Goal: Transaction & Acquisition: Purchase product/service

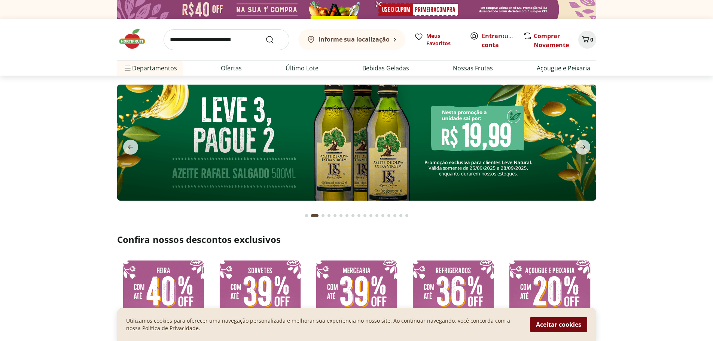
click at [559, 323] on button "Aceitar cookies" at bounding box center [558, 324] width 57 height 15
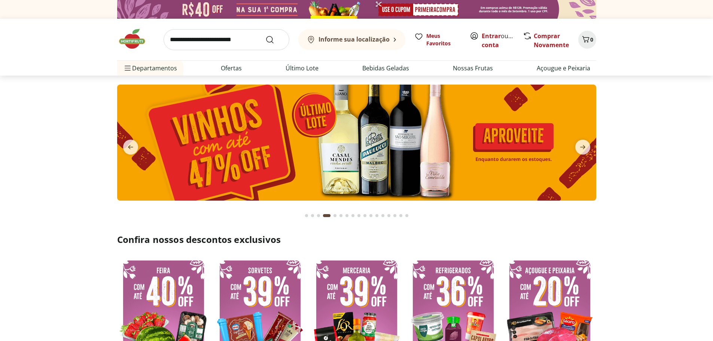
click at [356, 37] on b "Informe sua localização" at bounding box center [353, 39] width 71 height 8
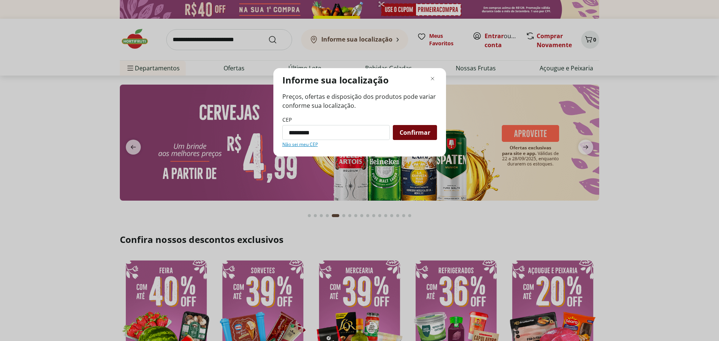
type input "*********"
click at [409, 134] on span "Confirmar" at bounding box center [414, 132] width 31 height 6
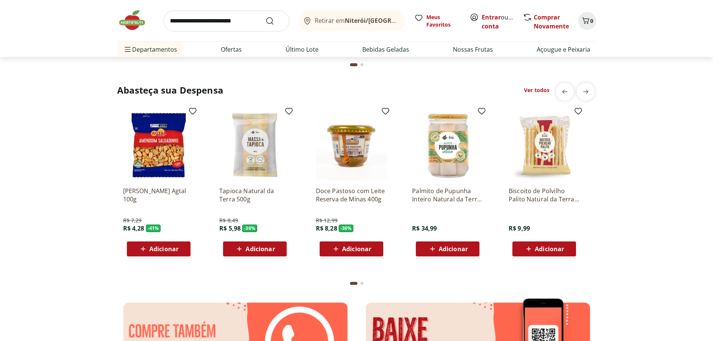
scroll to position [898, 0]
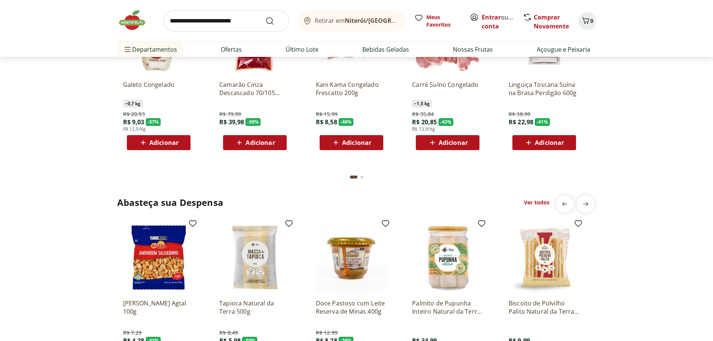
click at [363, 22] on b "Niterói/[GEOGRAPHIC_DATA]" at bounding box center [387, 20] width 85 height 8
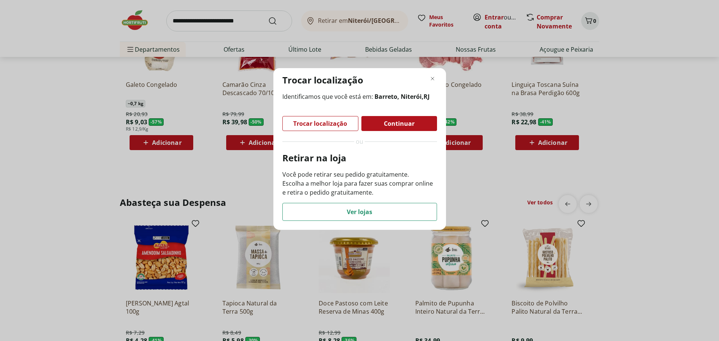
click at [216, 180] on div "Trocar localização Identificamos que você está em: [PERSON_NAME], [GEOGRAPHIC_D…" at bounding box center [359, 170] width 719 height 341
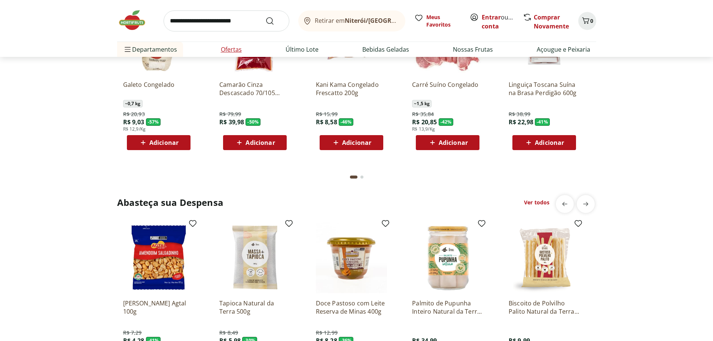
click at [219, 52] on li "Ofertas" at bounding box center [231, 49] width 33 height 15
click at [228, 49] on link "Ofertas" at bounding box center [231, 49] width 21 height 9
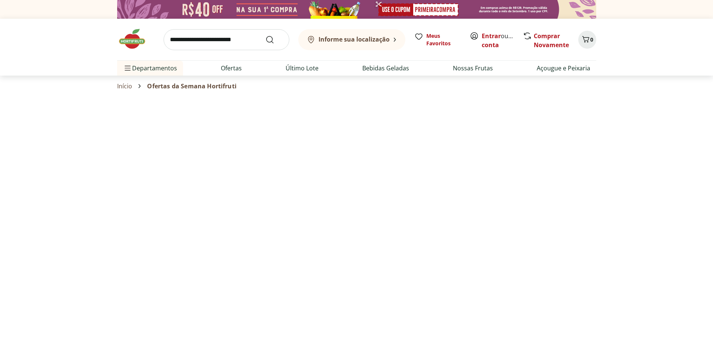
select select "**********"
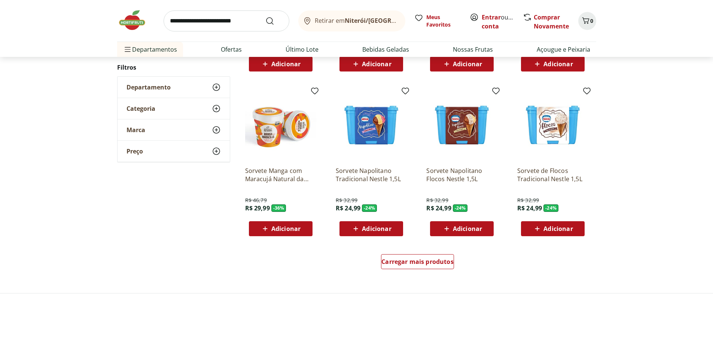
scroll to position [374, 0]
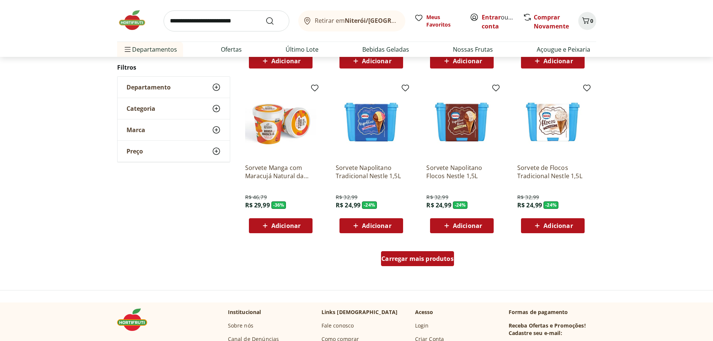
click at [417, 257] on span "Carregar mais produtos" at bounding box center [417, 259] width 72 height 6
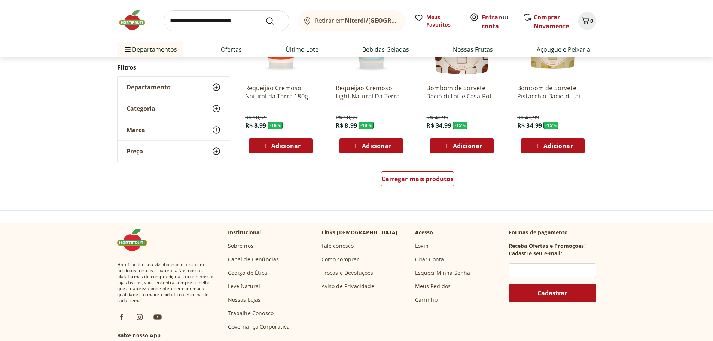
scroll to position [973, 0]
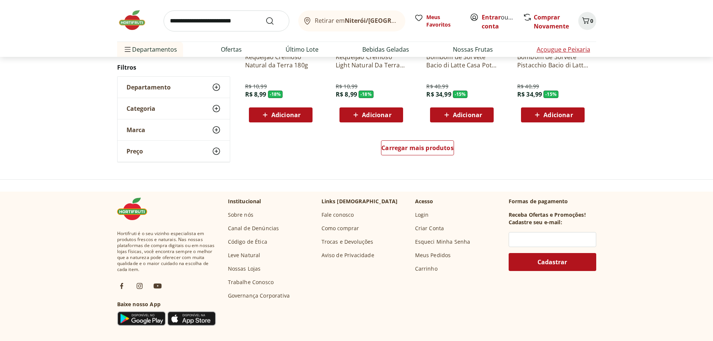
click at [551, 46] on link "Açougue e Peixaria" at bounding box center [564, 49] width 54 height 9
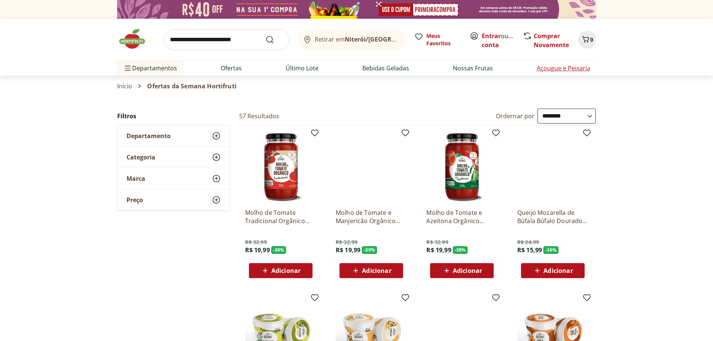
select select "**********"
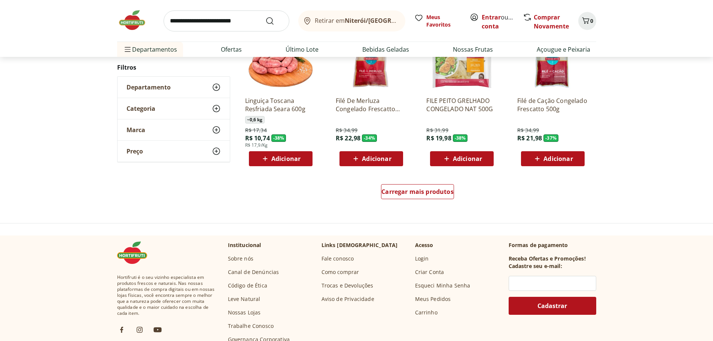
scroll to position [449, 0]
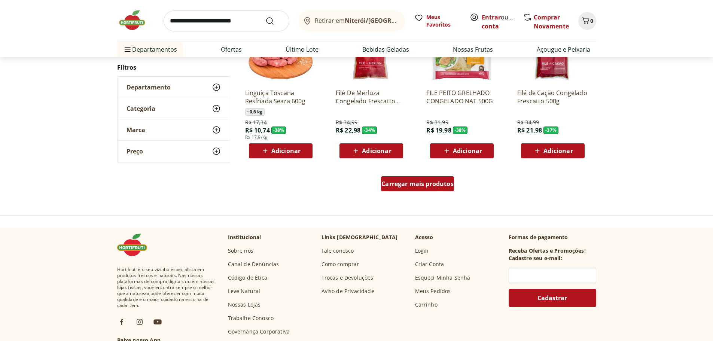
click at [439, 188] on div "Carregar mais produtos" at bounding box center [417, 183] width 73 height 15
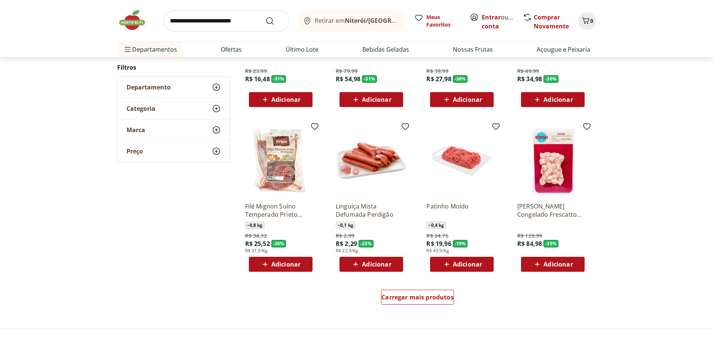
scroll to position [823, 0]
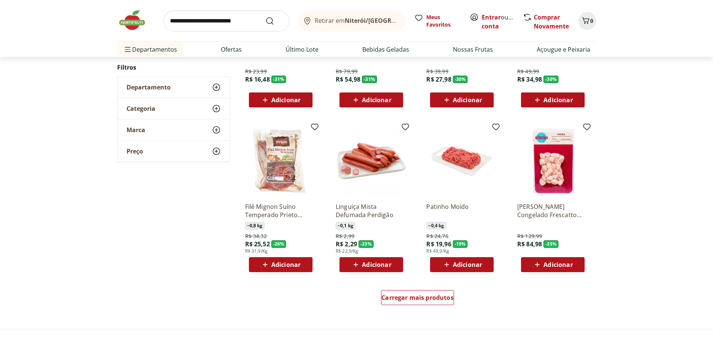
click at [135, 20] on img at bounding box center [135, 20] width 37 height 22
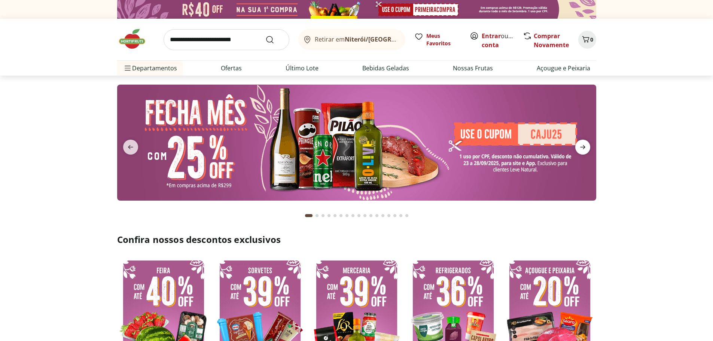
click at [580, 147] on icon "next" at bounding box center [582, 147] width 5 height 4
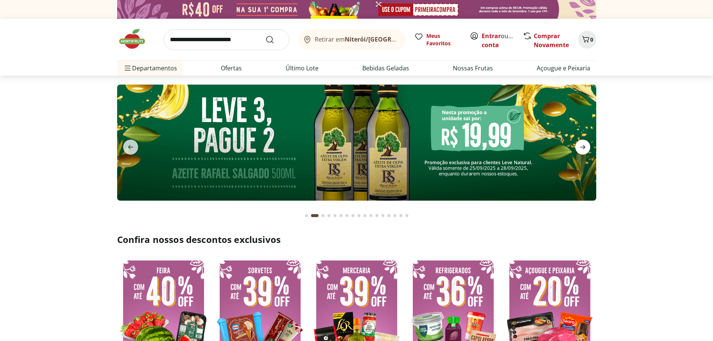
click at [580, 147] on icon "next" at bounding box center [582, 147] width 5 height 4
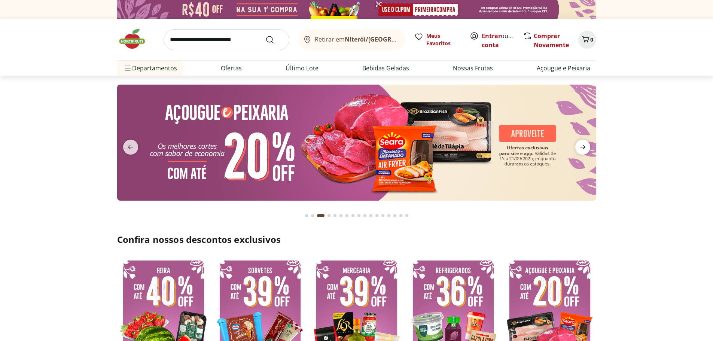
click at [580, 147] on icon "next" at bounding box center [582, 147] width 5 height 4
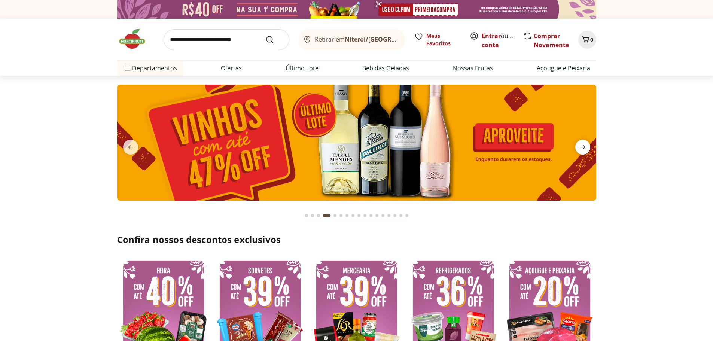
click at [580, 147] on icon "next" at bounding box center [582, 147] width 5 height 4
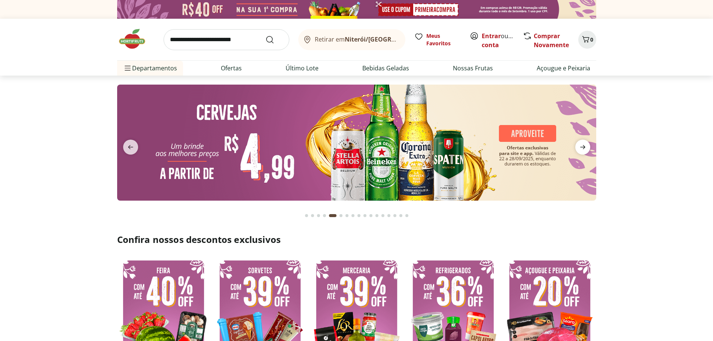
click at [576, 148] on span "next" at bounding box center [582, 147] width 15 height 15
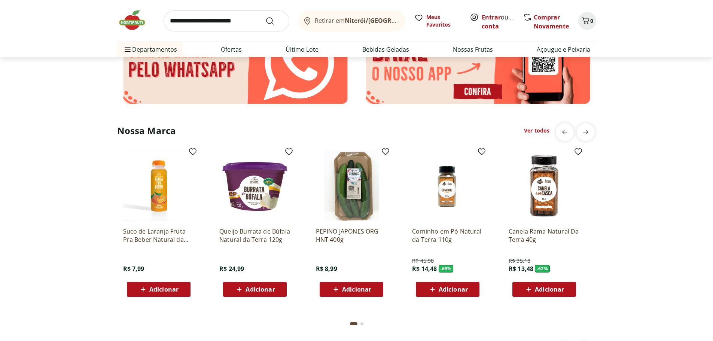
scroll to position [1534, 0]
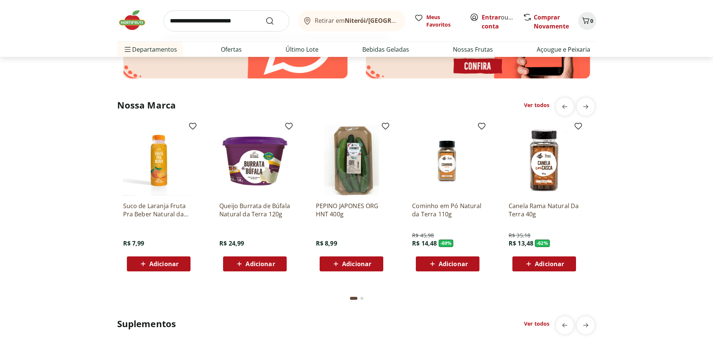
click at [230, 21] on input "search" at bounding box center [227, 20] width 126 height 21
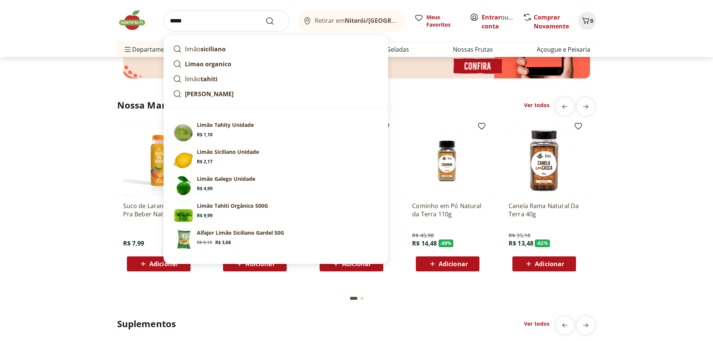
type input "*****"
click at [265, 16] on button "Submit Search" at bounding box center [274, 20] width 18 height 9
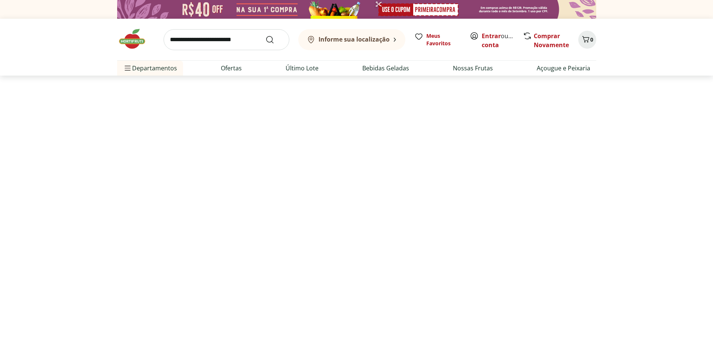
select select "**********"
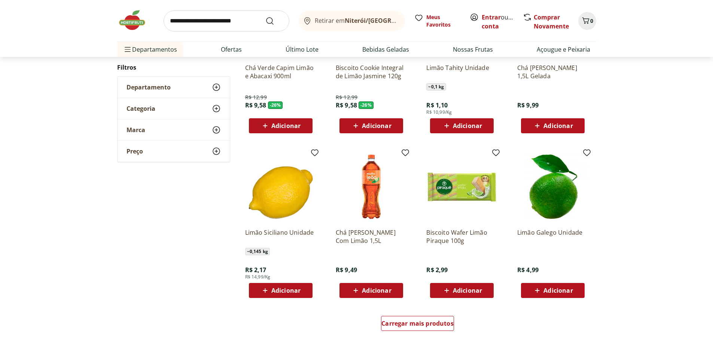
scroll to position [374, 0]
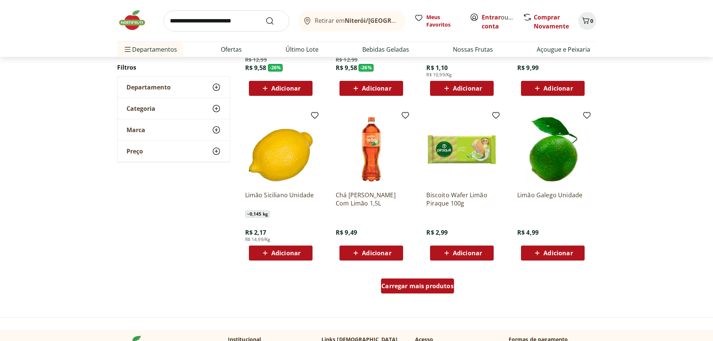
click at [408, 284] on span "Carregar mais produtos" at bounding box center [417, 286] width 72 height 6
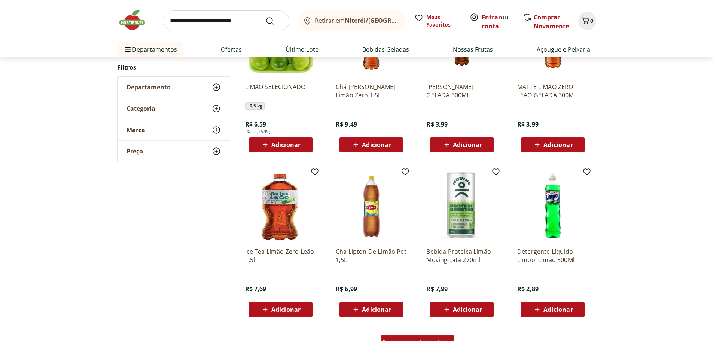
scroll to position [823, 0]
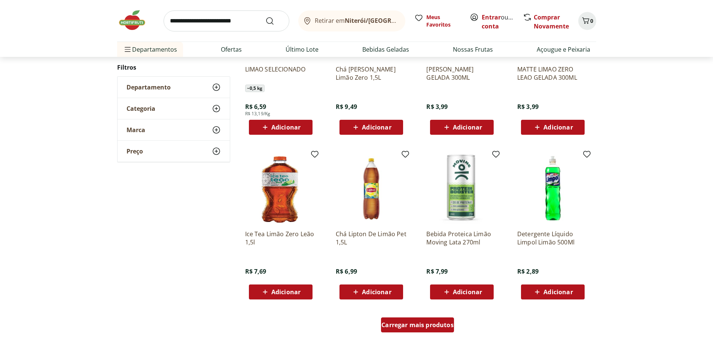
click at [407, 322] on span "Carregar mais produtos" at bounding box center [417, 325] width 72 height 6
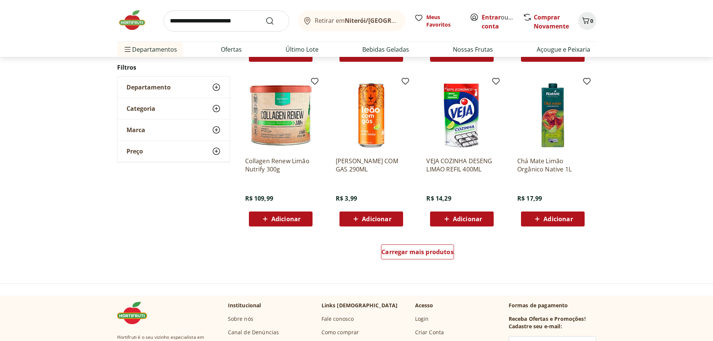
scroll to position [1385, 0]
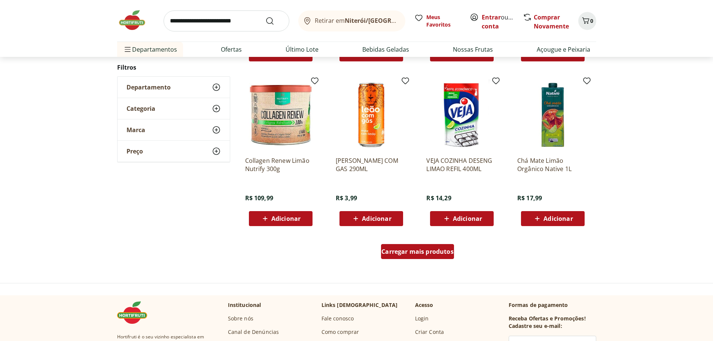
click at [406, 248] on span "Carregar mais produtos" at bounding box center [417, 251] width 72 height 6
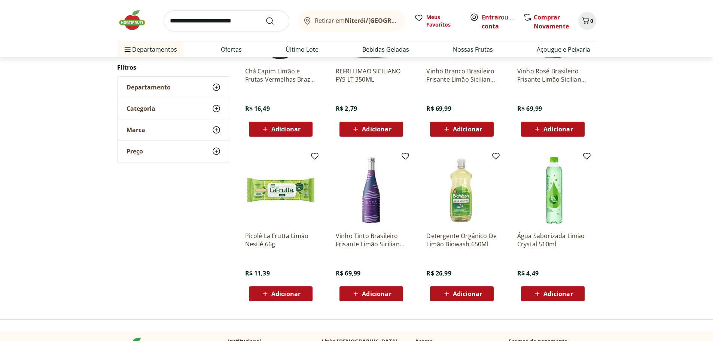
scroll to position [1834, 0]
